Goal: Check status: Check status

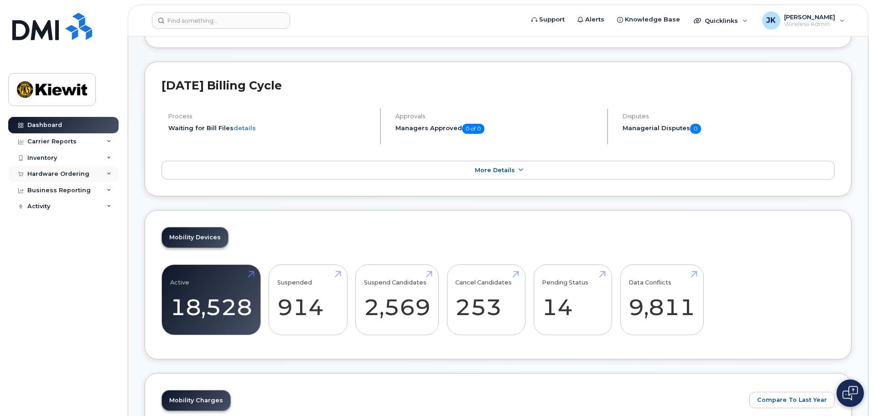
scroll to position [274, 0]
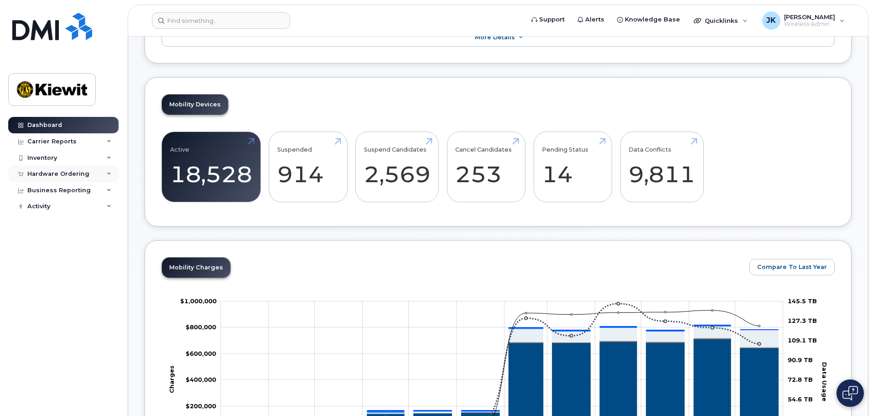
click at [81, 174] on div "Hardware Ordering" at bounding box center [58, 173] width 62 height 7
click at [82, 212] on link "Orders" at bounding box center [71, 207] width 94 height 17
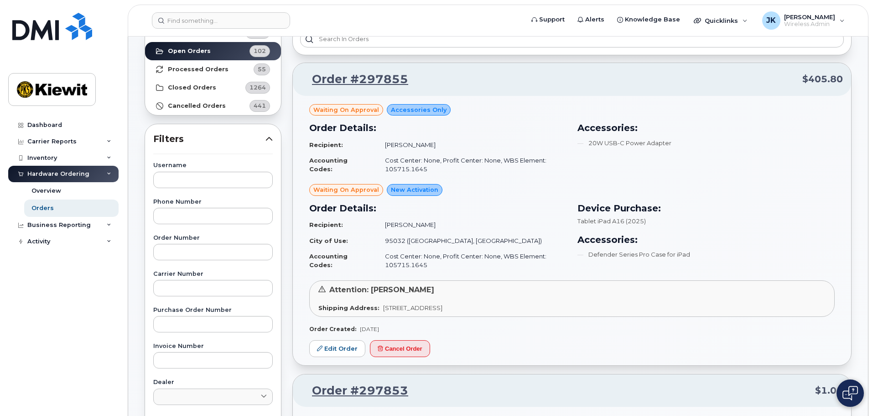
scroll to position [91, 0]
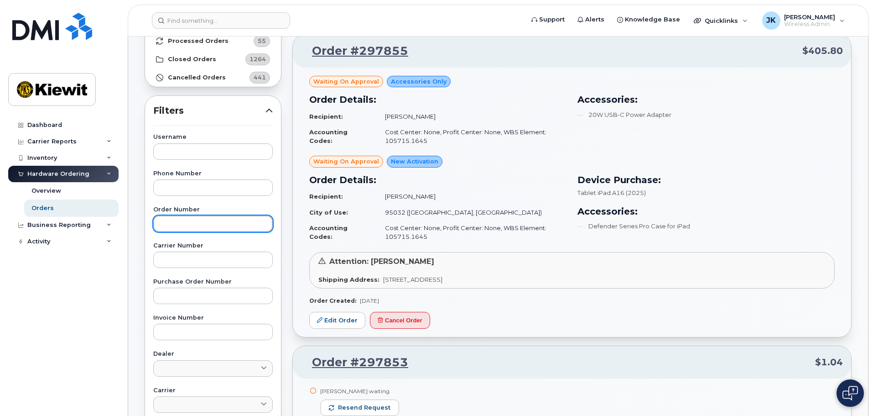
click at [187, 220] on input "text" at bounding box center [213, 223] width 120 height 16
paste input "297687"
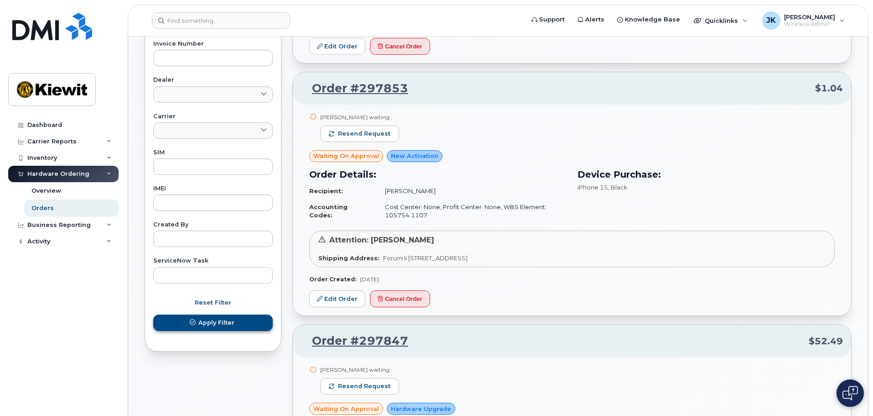
type input "297687"
click at [252, 321] on button "Apply Filter" at bounding box center [213, 322] width 120 height 16
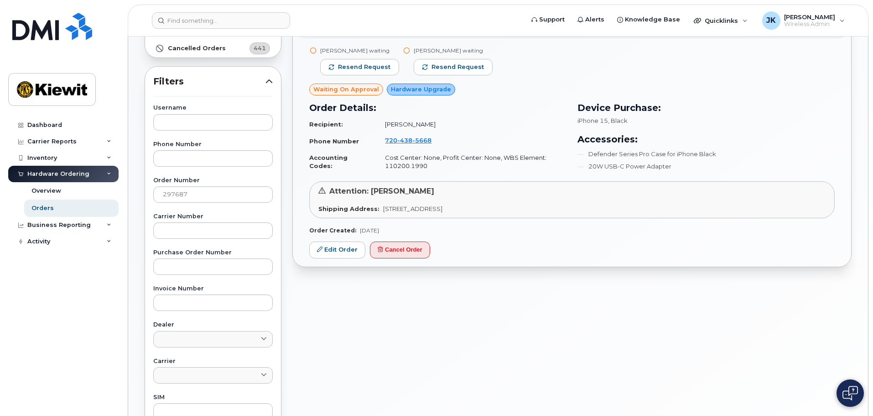
scroll to position [118, 0]
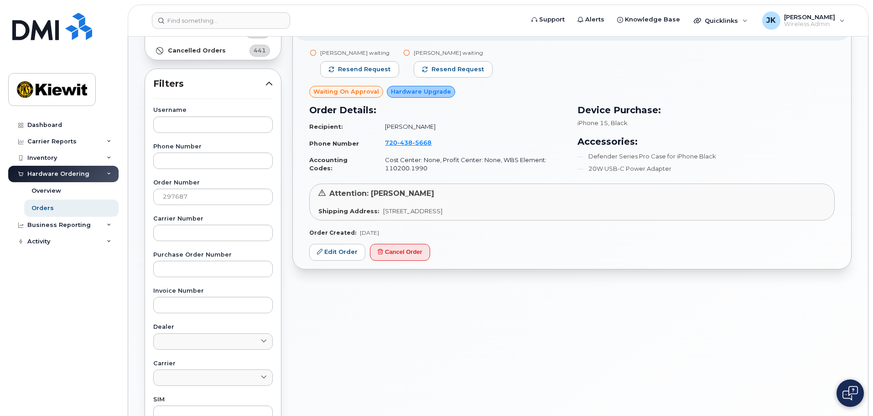
click at [445, 195] on div "Attention: [PERSON_NAME]" at bounding box center [571, 193] width 507 height 10
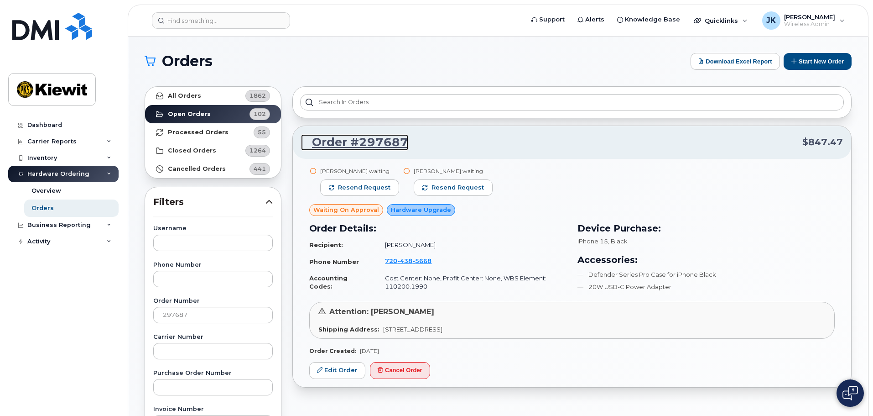
click at [371, 141] on link "Order #297687" at bounding box center [354, 142] width 107 height 16
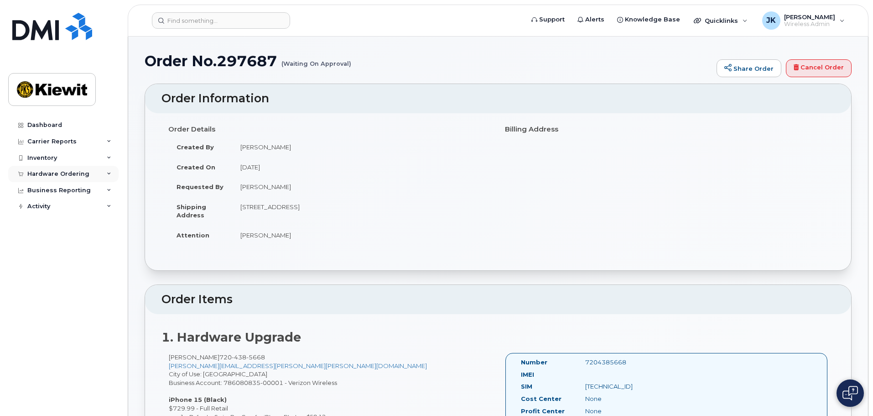
click at [86, 171] on div "Hardware Ordering" at bounding box center [63, 174] width 110 height 16
click at [84, 208] on link "Orders" at bounding box center [71, 207] width 94 height 17
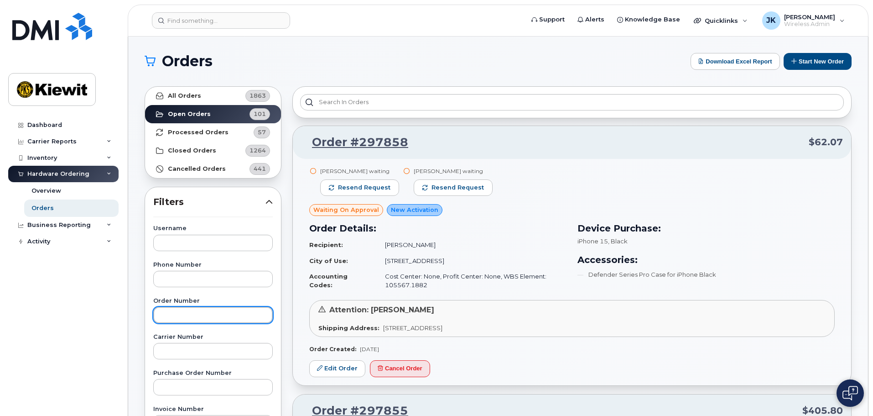
click at [200, 315] on input "text" at bounding box center [213, 315] width 120 height 16
paste input "297779"
type input "297779"
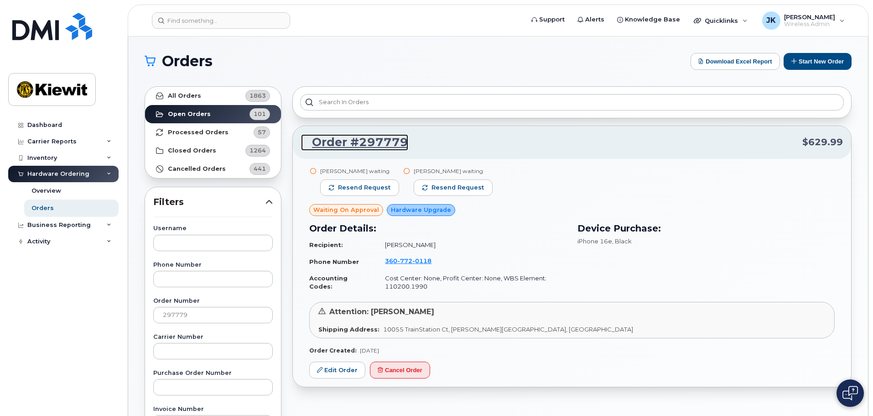
click at [348, 145] on link "Order #297779" at bounding box center [354, 142] width 107 height 16
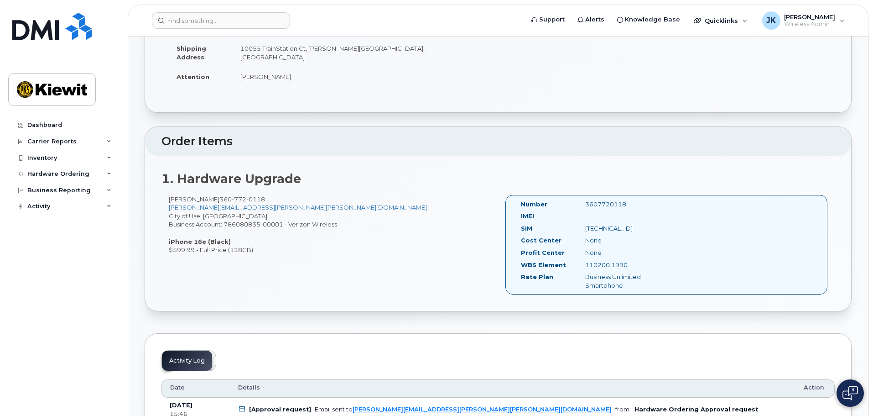
scroll to position [228, 0]
